Goal: Find specific page/section: Find specific page/section

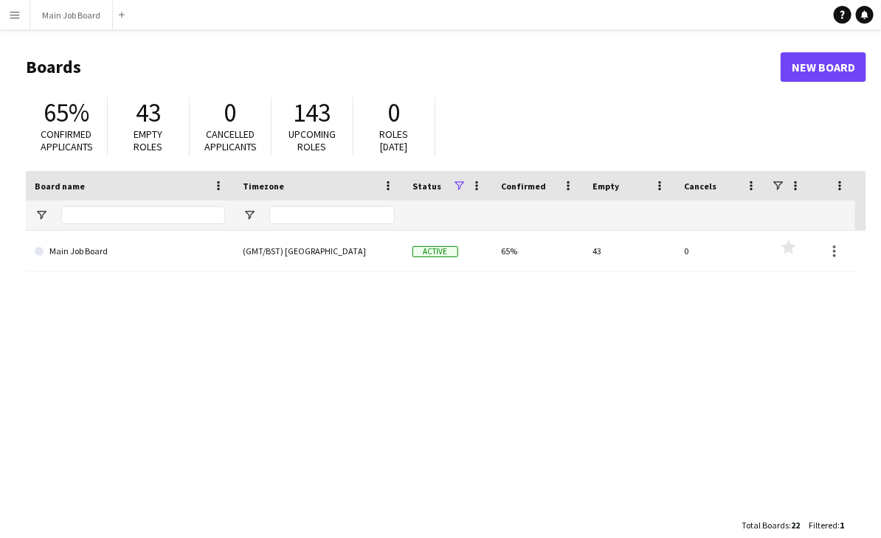
click at [13, 22] on button "Menu" at bounding box center [15, 15] width 30 height 30
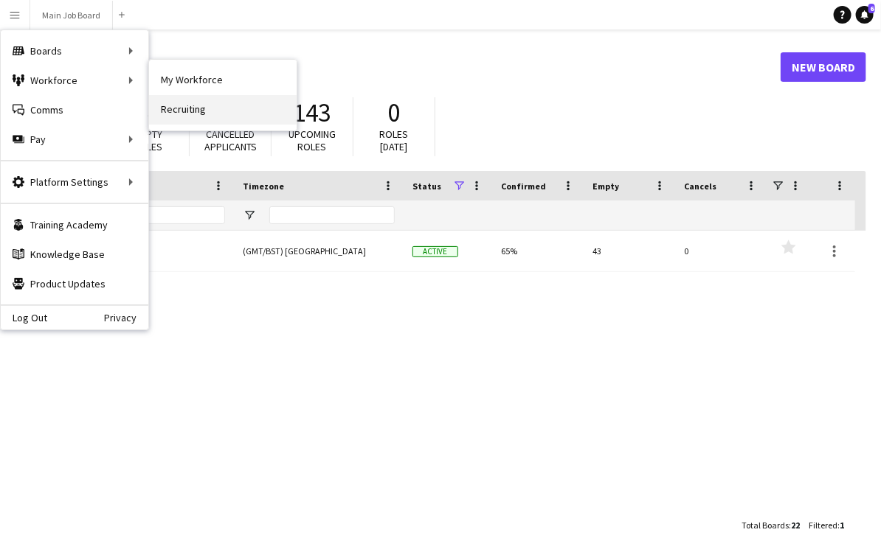
click at [189, 95] on link "Recruiting" at bounding box center [223, 110] width 148 height 30
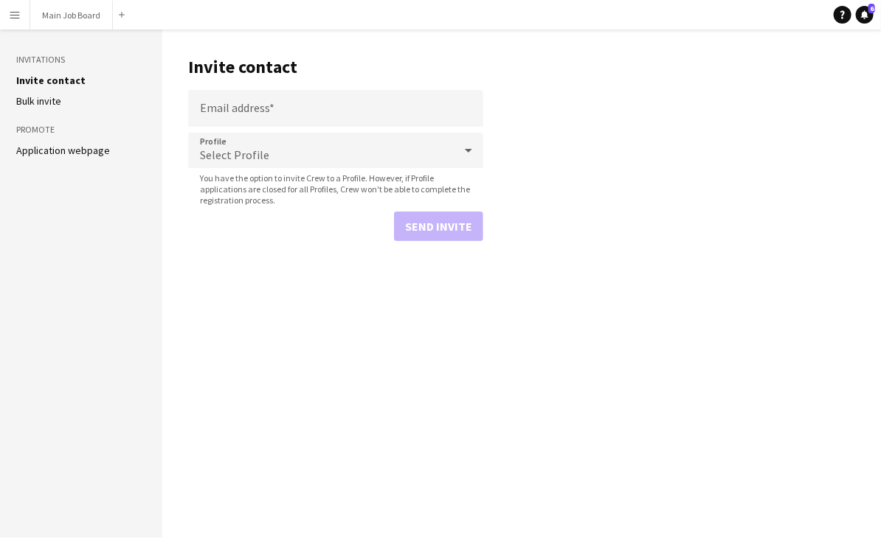
click at [7, 10] on button "Menu" at bounding box center [15, 15] width 30 height 30
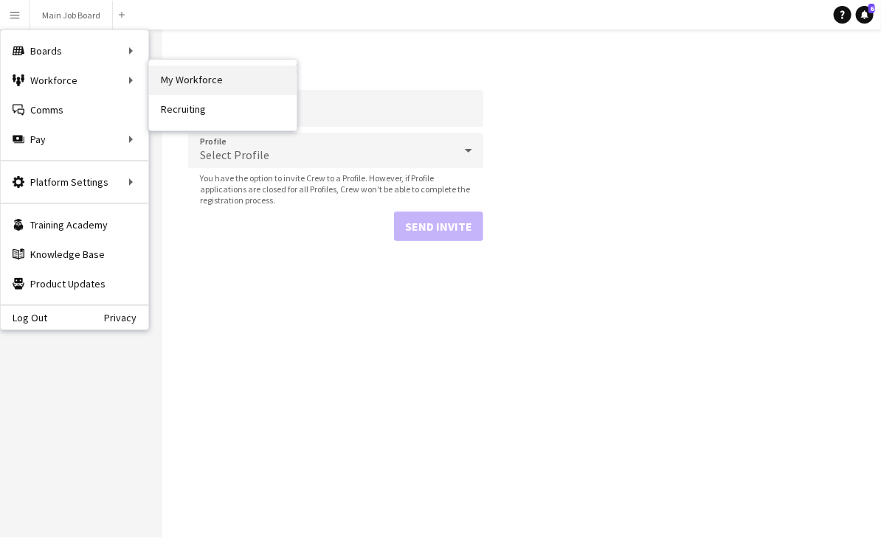
click at [179, 76] on link "My Workforce" at bounding box center [223, 81] width 148 height 30
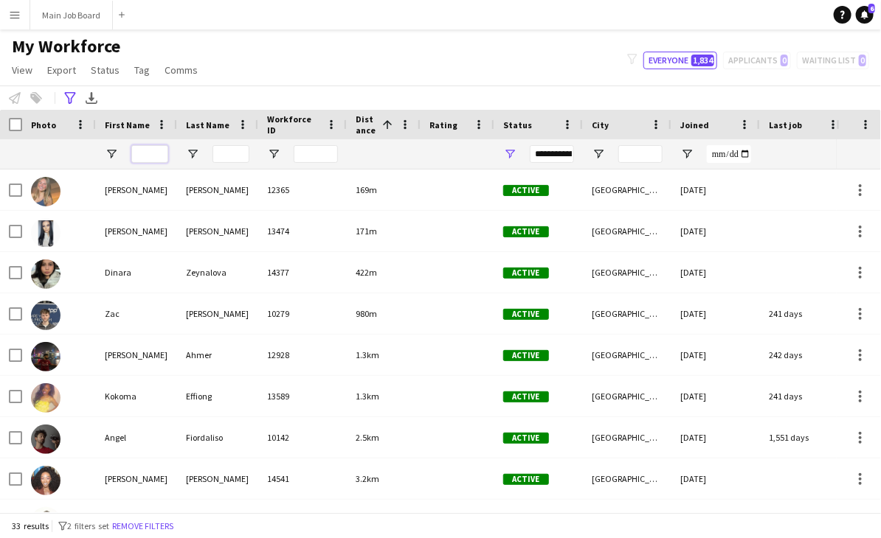
click at [149, 151] on input "First Name Filter Input" at bounding box center [149, 154] width 37 height 18
type input "********"
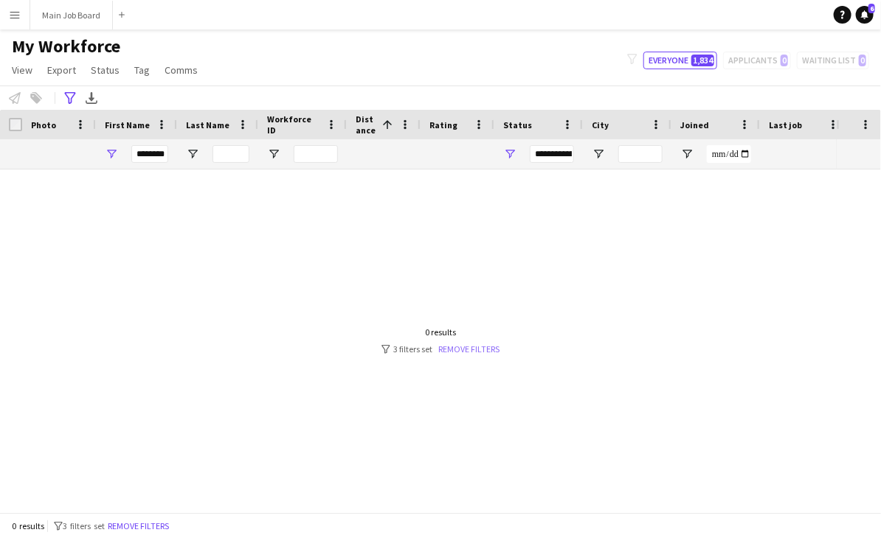
click at [480, 347] on link "Remove filters" at bounding box center [468, 349] width 61 height 11
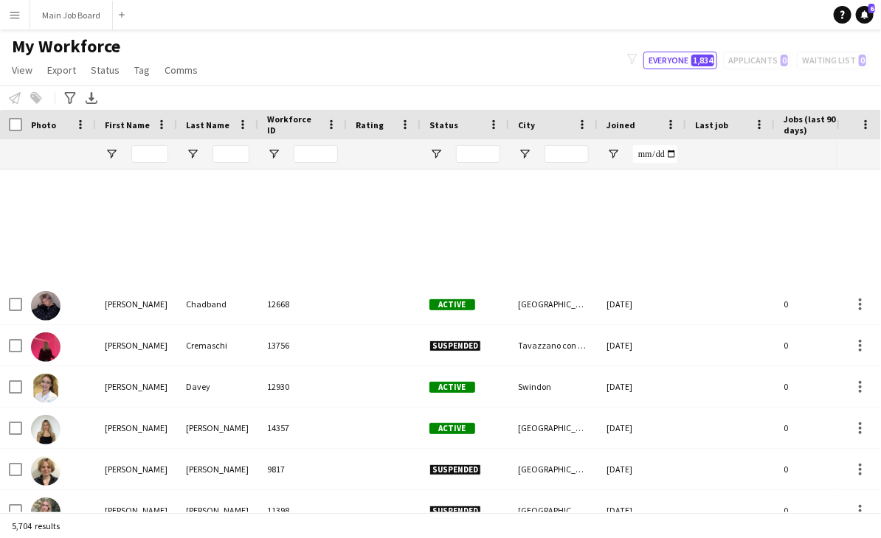
scroll to position [13018, 0]
